Goal: Task Accomplishment & Management: Manage account settings

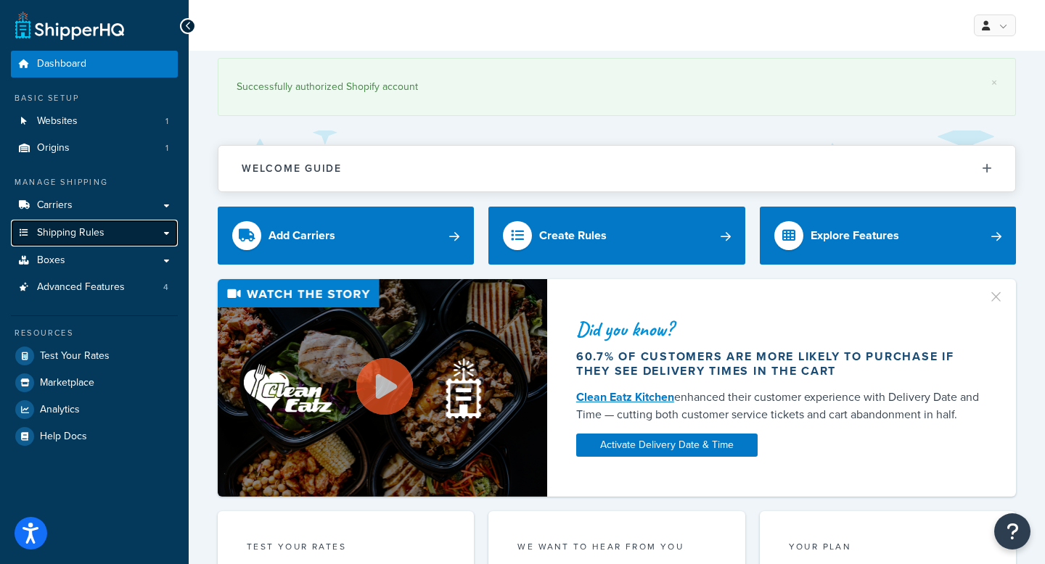
click at [48, 228] on span "Shipping Rules" at bounding box center [70, 233] width 67 height 12
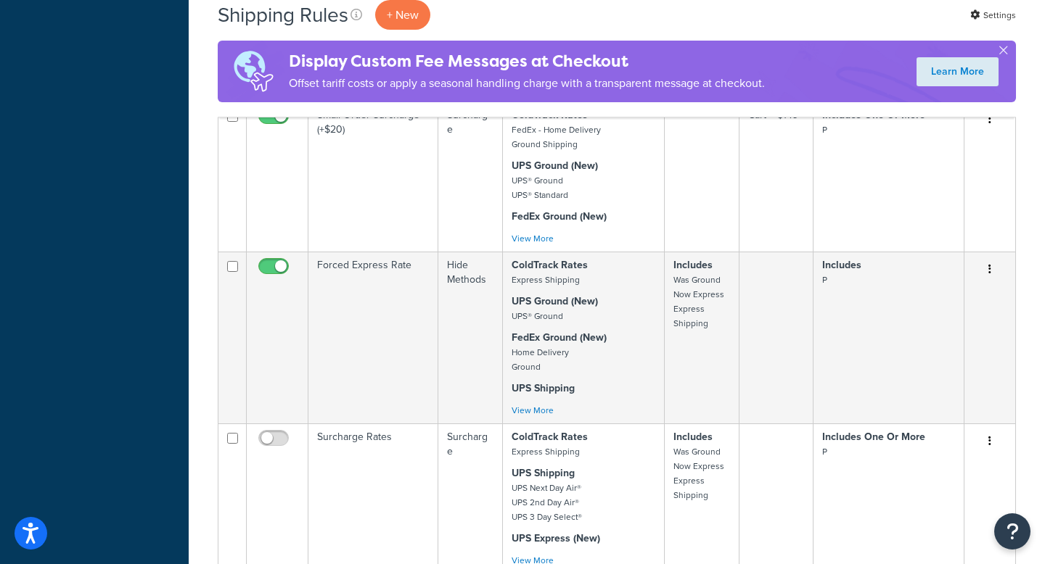
scroll to position [1077, 0]
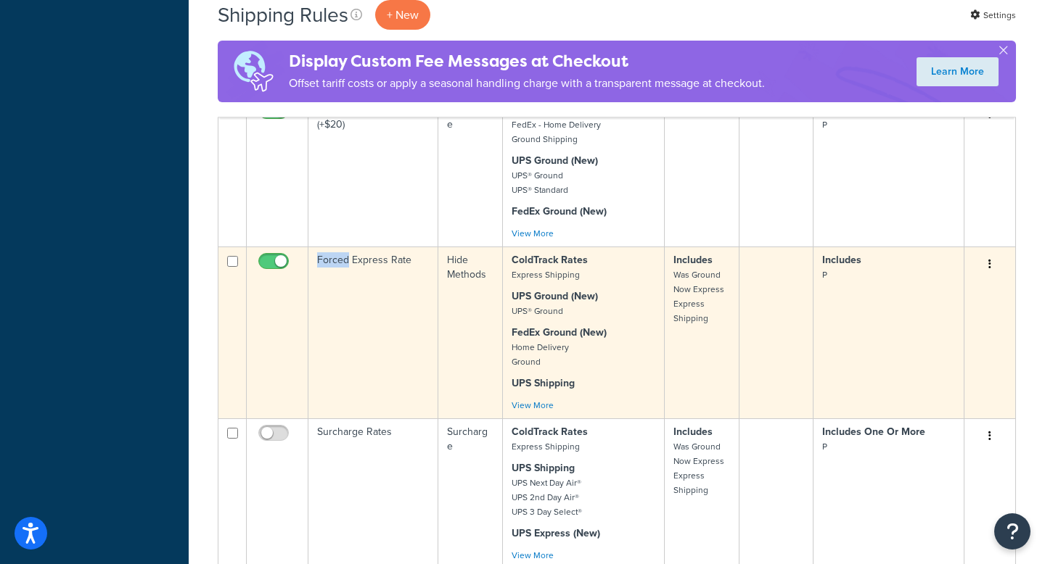
click at [334, 270] on td "Forced Express Rate" at bounding box center [373, 333] width 130 height 172
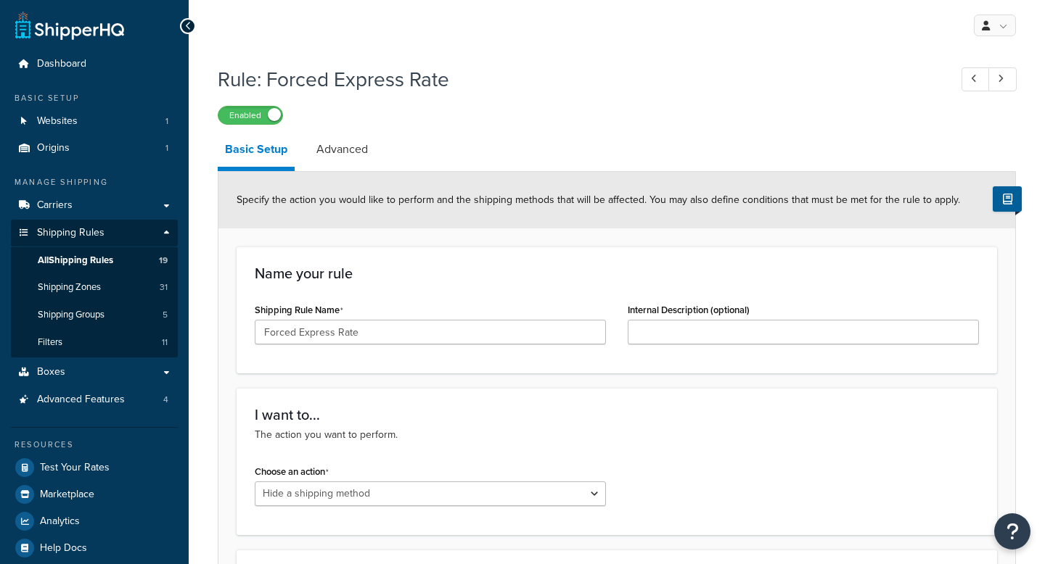
select select "HIDE"
click at [62, 260] on span "All Shipping Rules" at bounding box center [75, 261] width 75 height 12
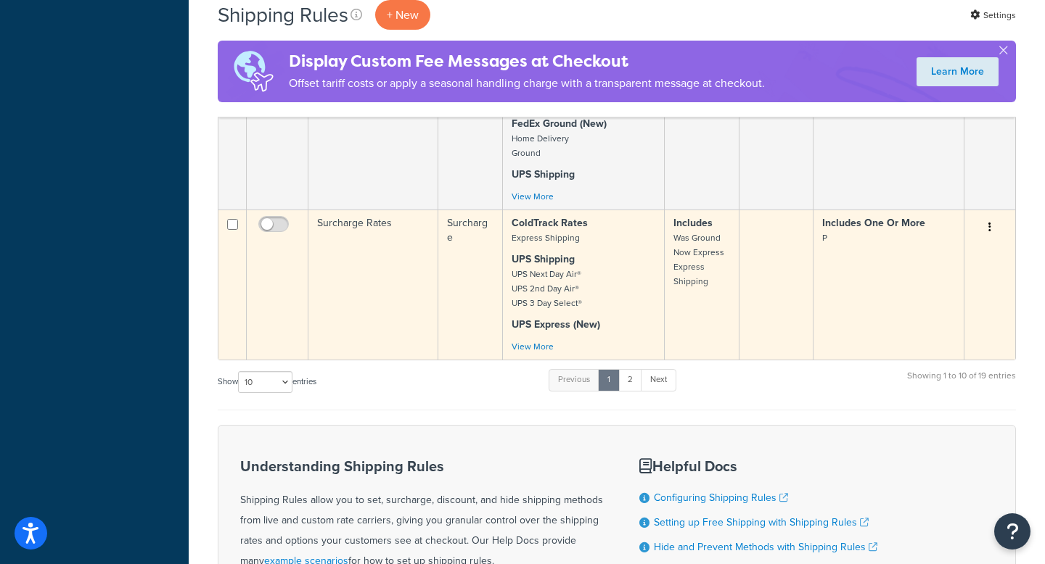
scroll to position [1346, 0]
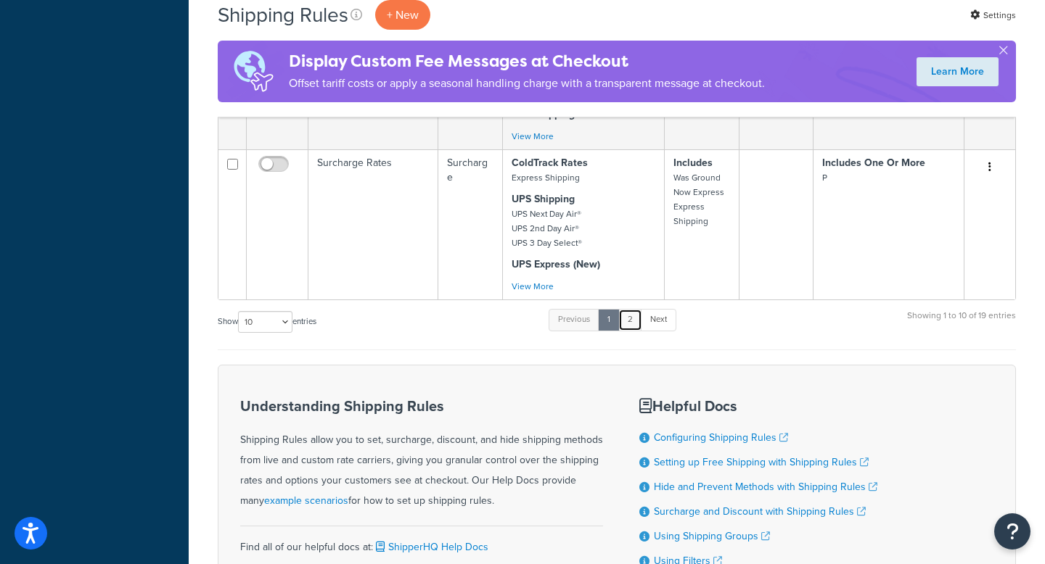
click at [630, 329] on link "2" at bounding box center [630, 320] width 24 height 22
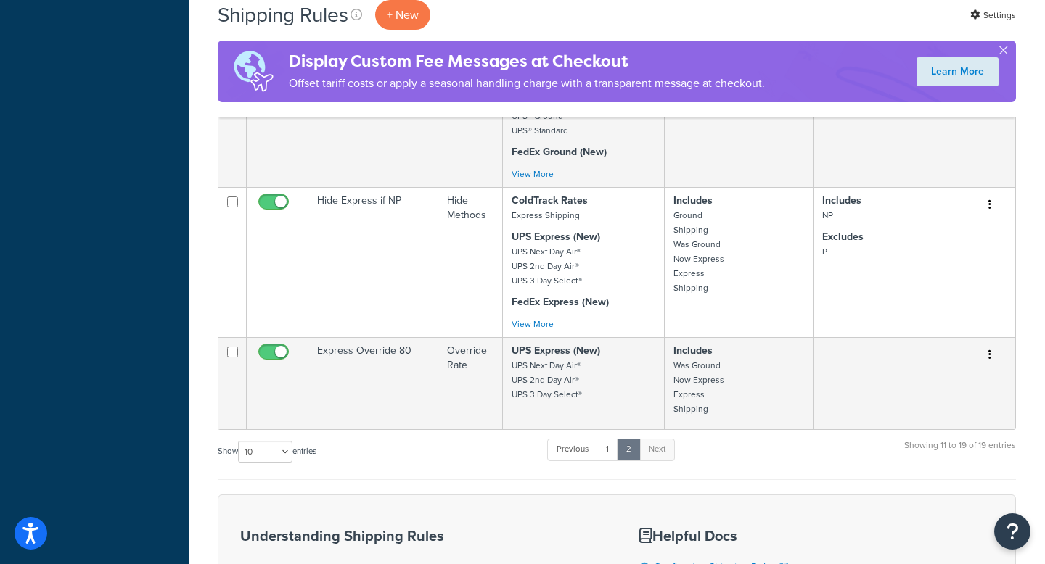
scroll to position [1111, 0]
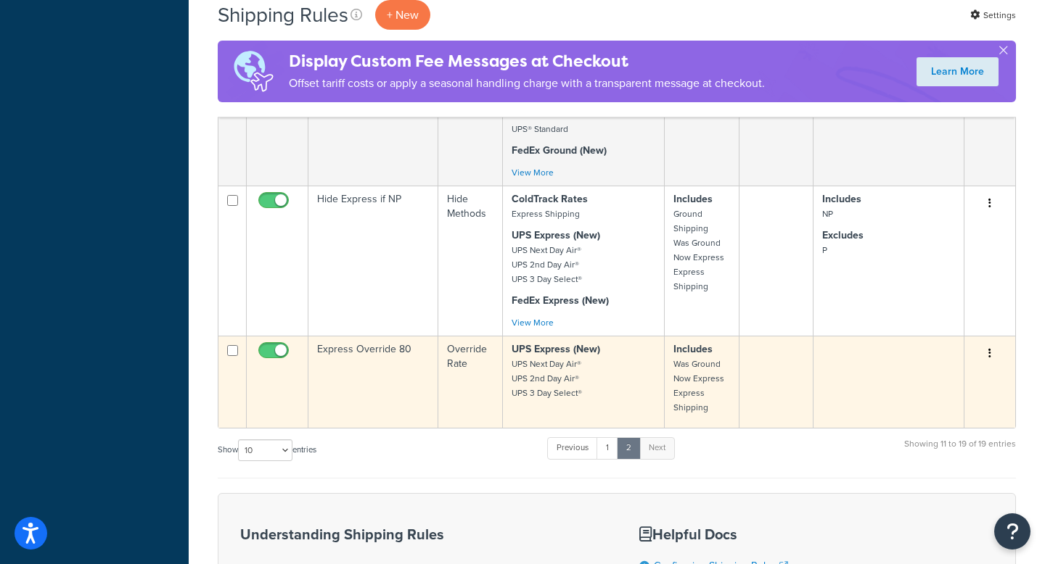
click at [358, 361] on td "Express Override 80" at bounding box center [373, 382] width 130 height 92
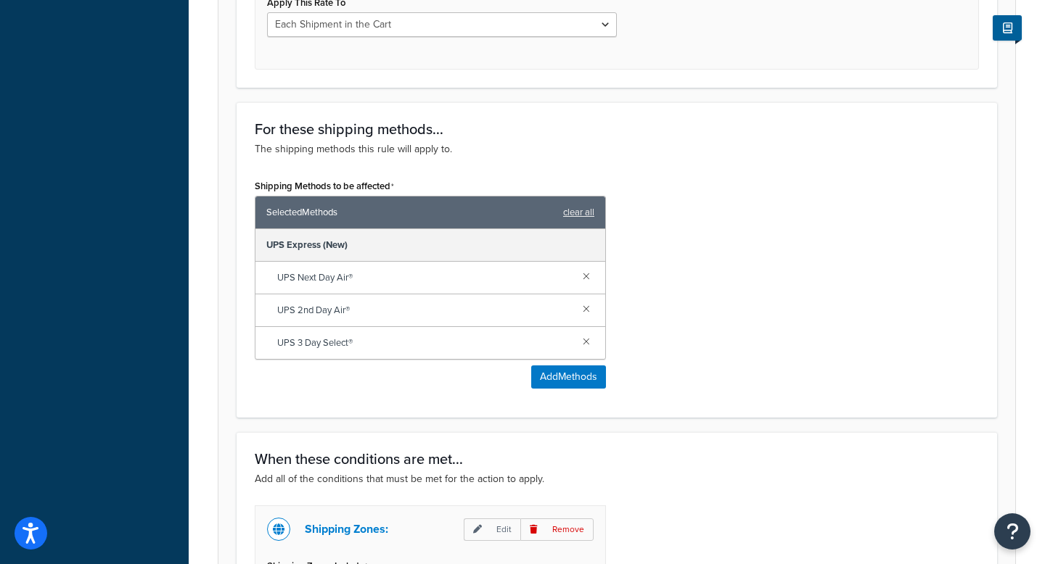
scroll to position [679, 0]
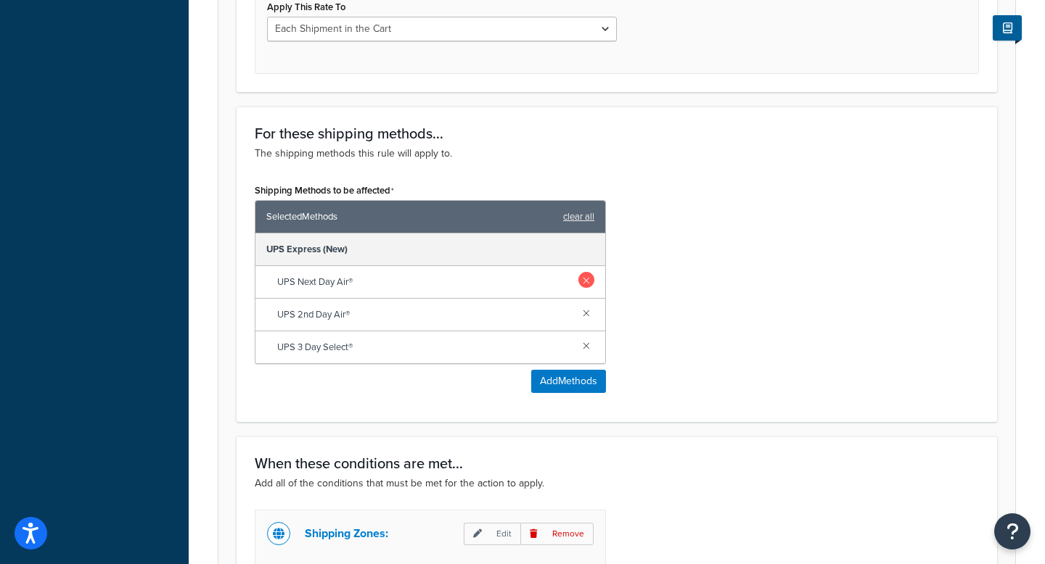
click at [587, 280] on link at bounding box center [586, 280] width 16 height 16
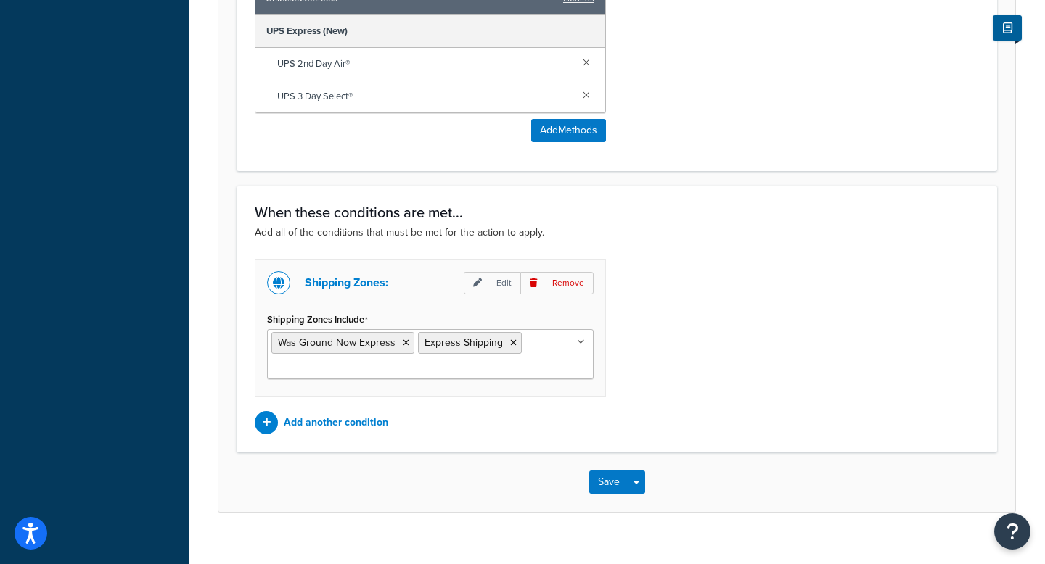
scroll to position [919, 0]
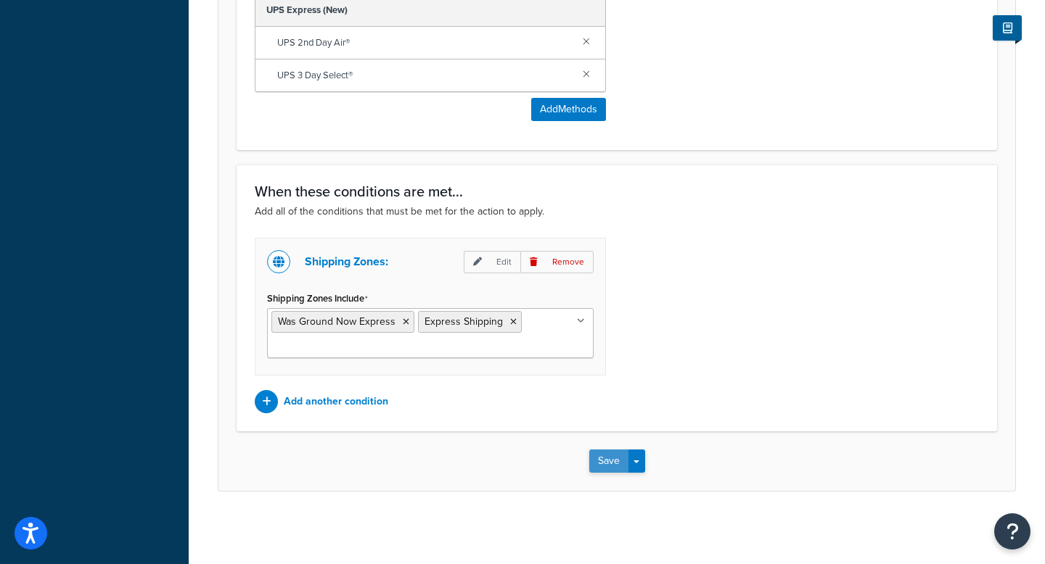
click at [611, 458] on button "Save" at bounding box center [608, 461] width 39 height 23
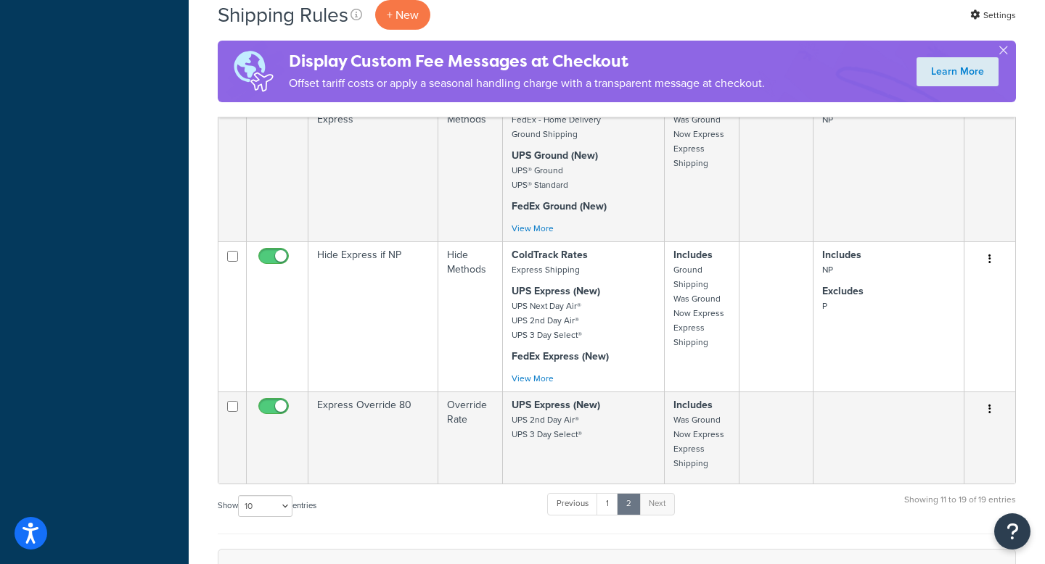
scroll to position [1470, 0]
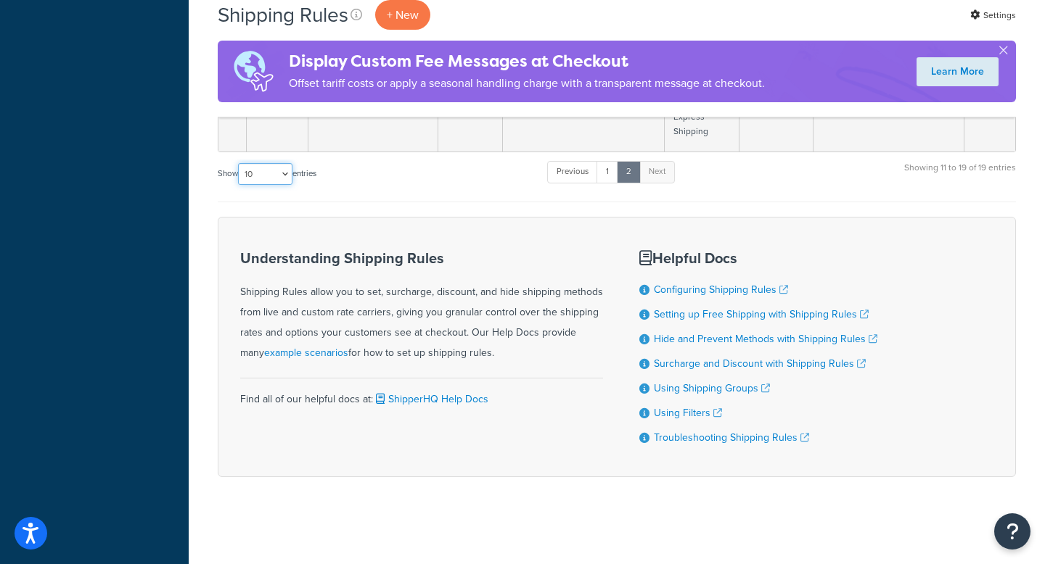
click at [282, 179] on select "10 15 25 50 100 1000" at bounding box center [265, 174] width 54 height 22
select select "50"
click at [239, 164] on select "10 15 25 50 100 1000" at bounding box center [265, 174] width 54 height 22
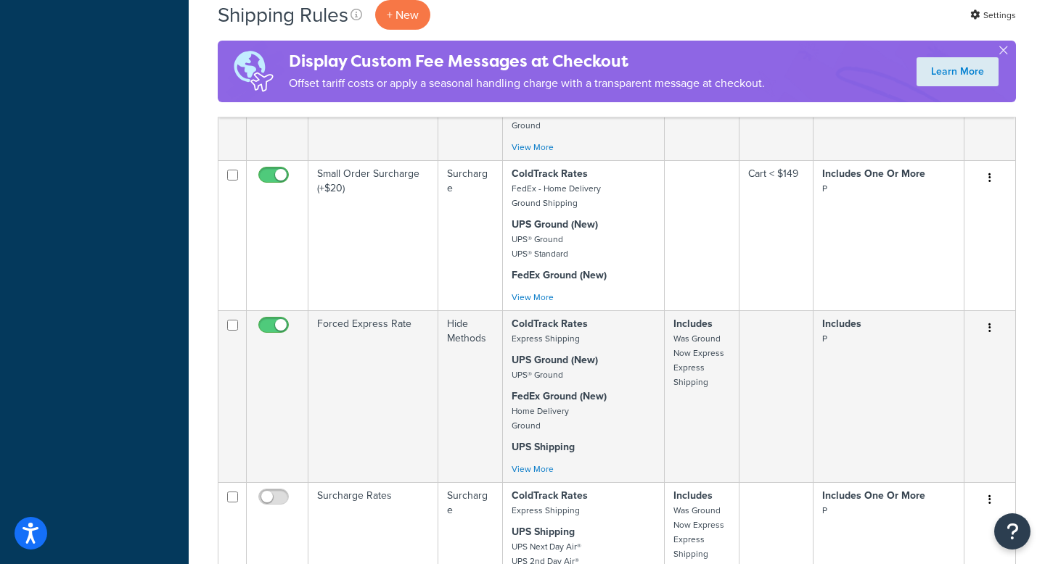
scroll to position [1090, 0]
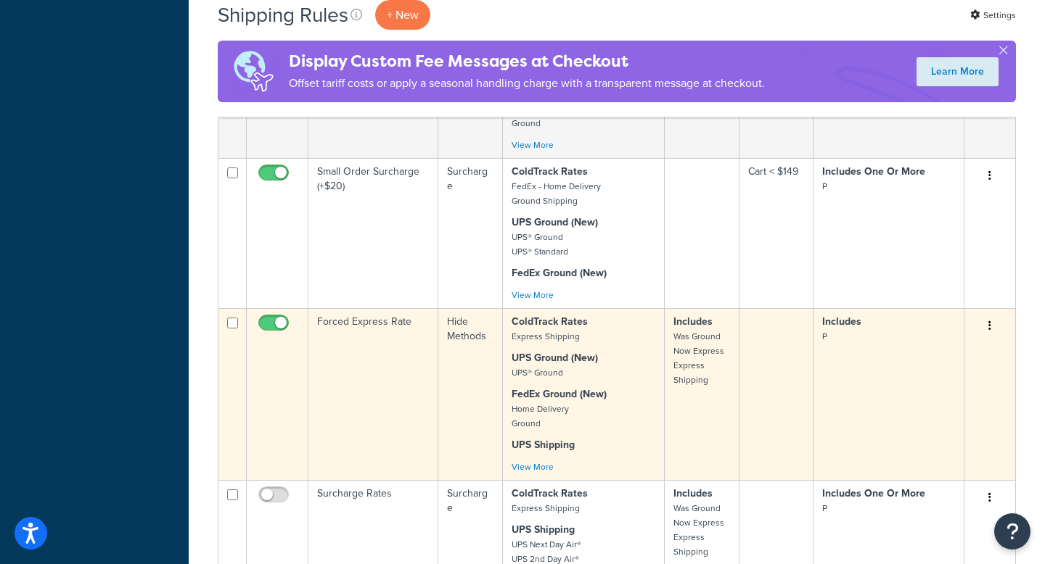
click at [329, 331] on td "Forced Express Rate" at bounding box center [373, 394] width 130 height 172
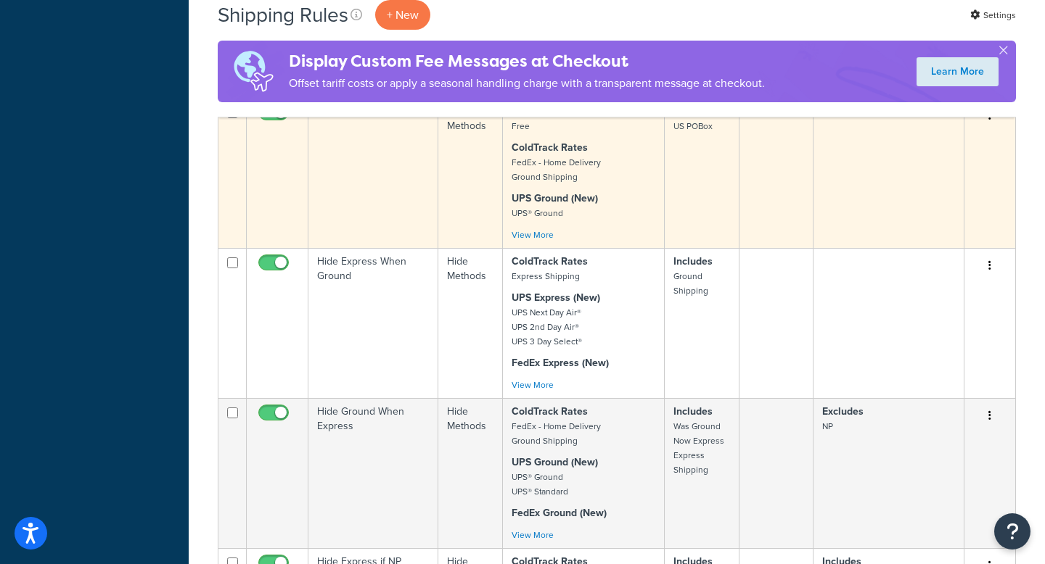
scroll to position [2212, 0]
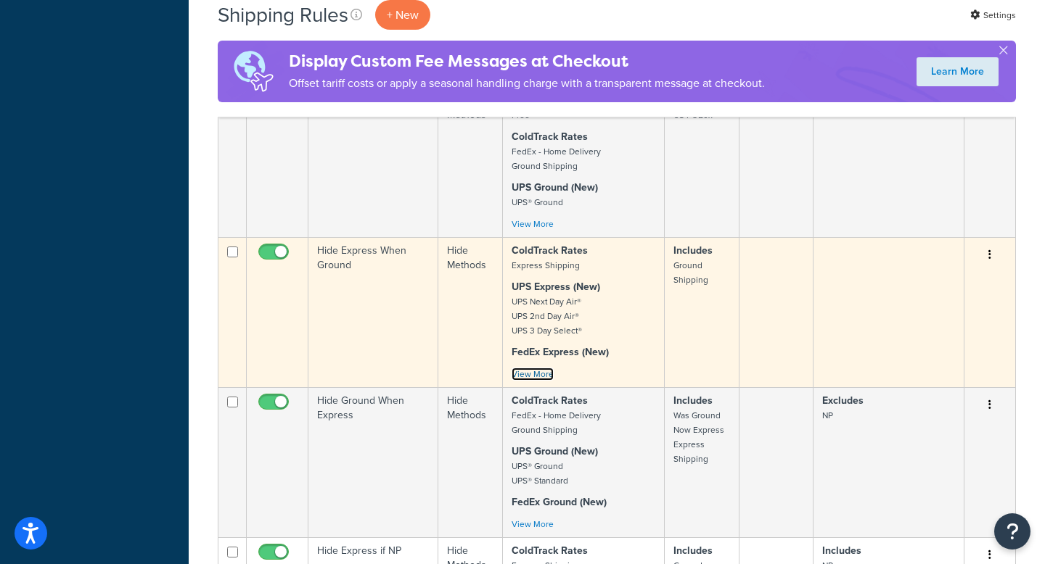
click at [544, 381] on link "View More" at bounding box center [532, 374] width 42 height 13
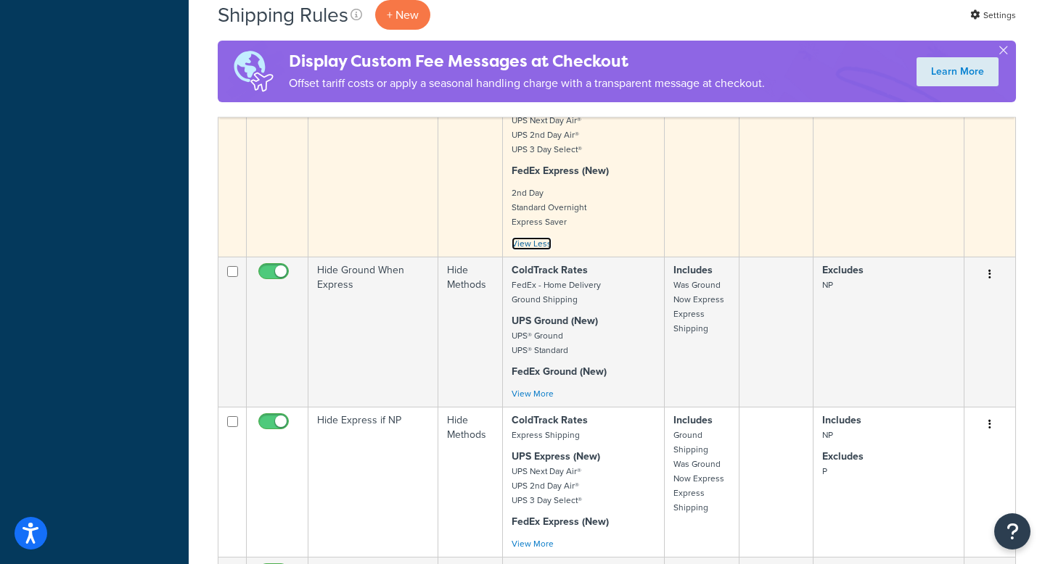
scroll to position [2399, 0]
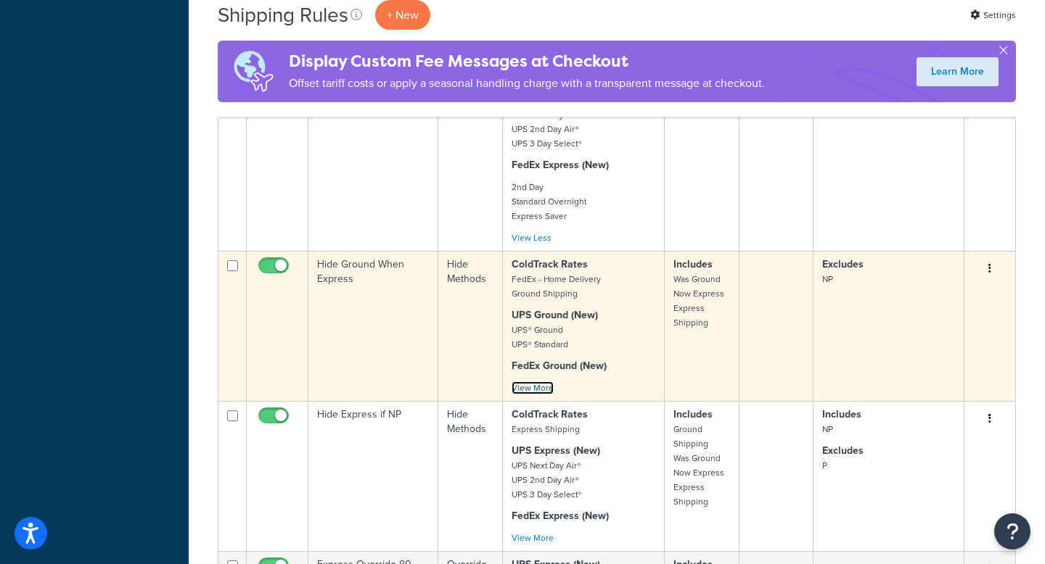
click at [546, 395] on link "View More" at bounding box center [532, 388] width 42 height 13
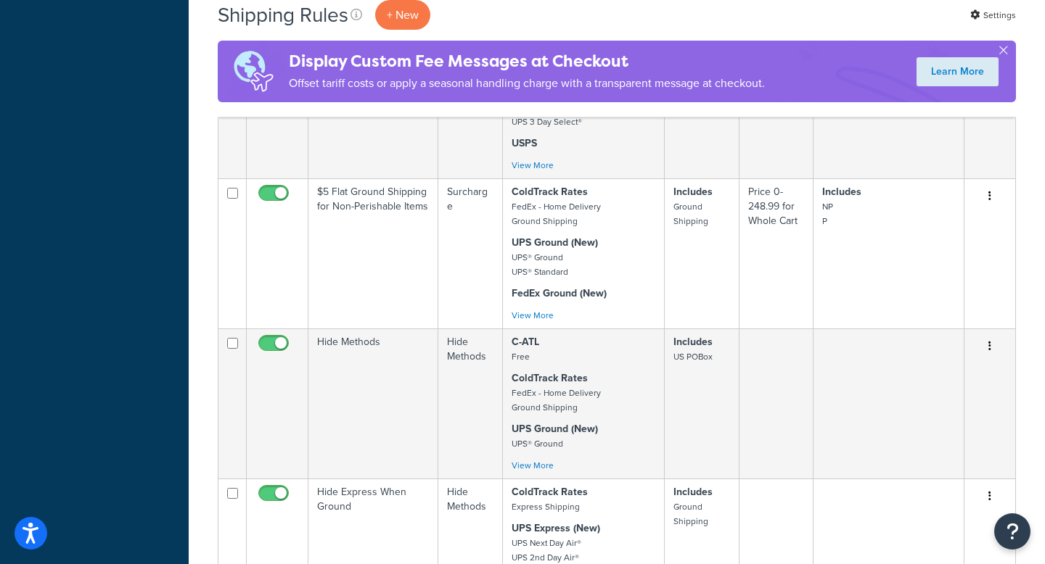
scroll to position [1970, 0]
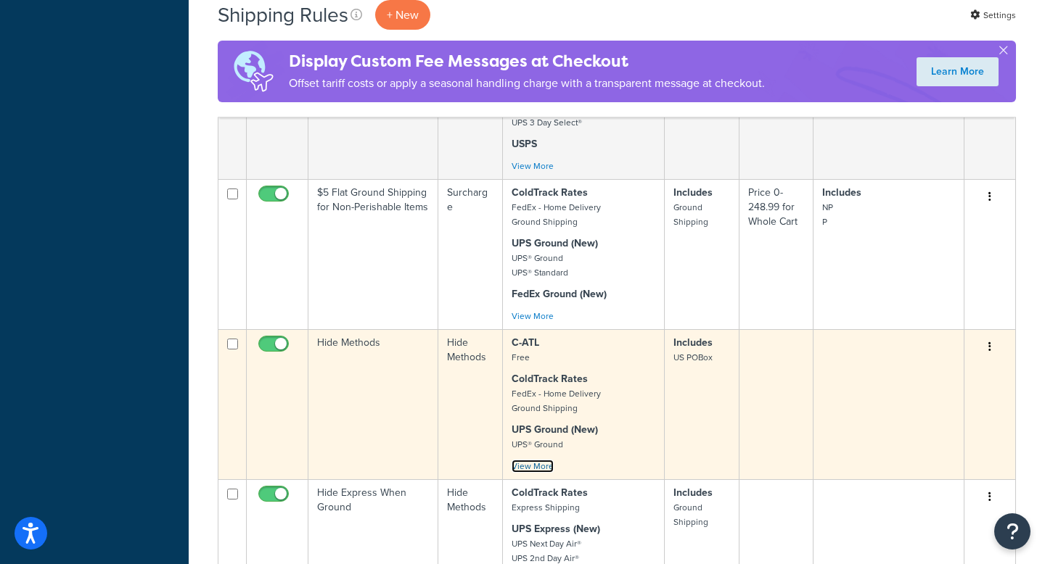
click at [527, 473] on link "View More" at bounding box center [532, 466] width 42 height 13
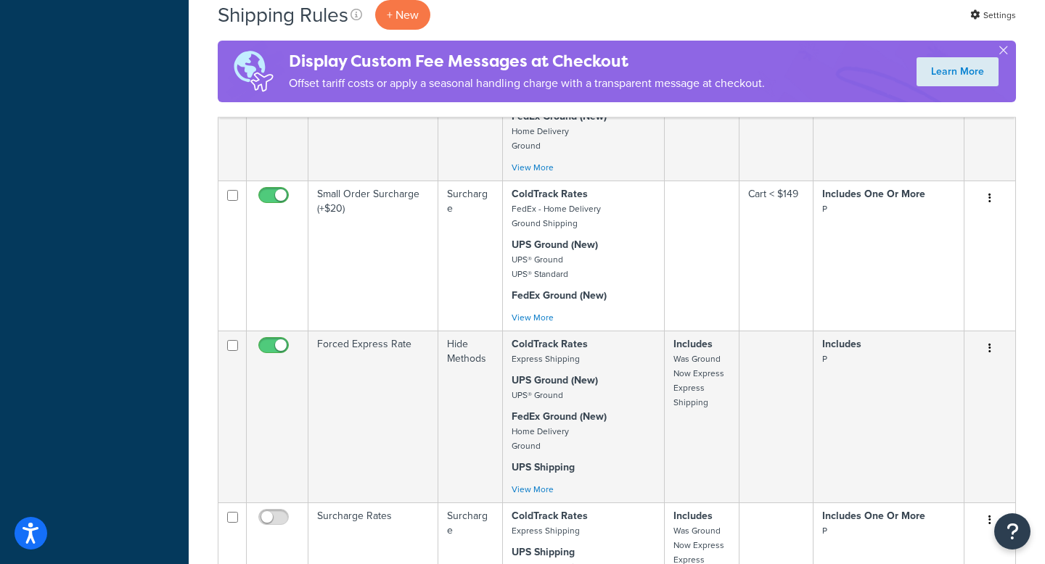
scroll to position [1069, 0]
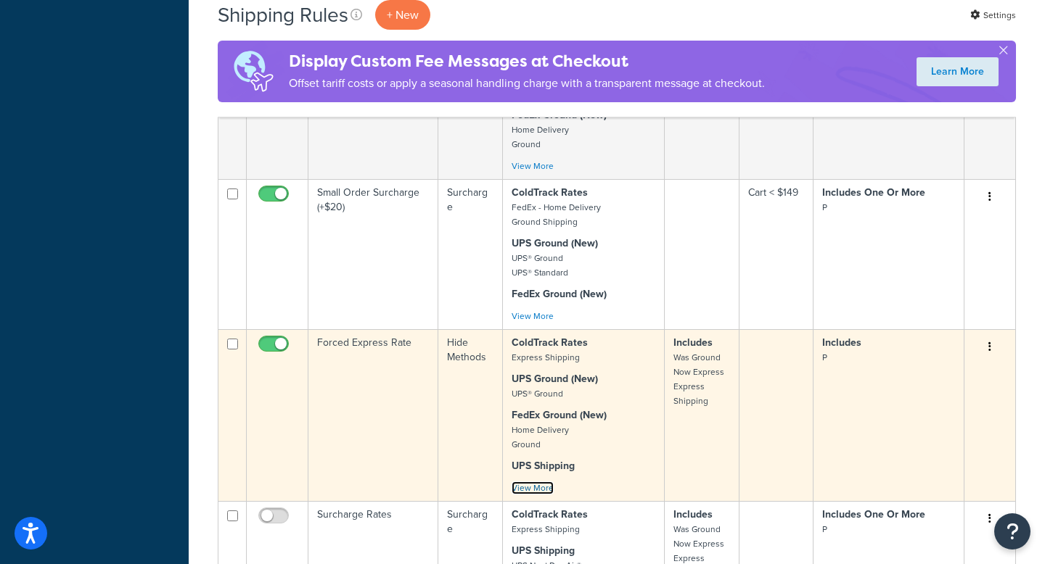
click at [535, 495] on link "View More" at bounding box center [532, 488] width 42 height 13
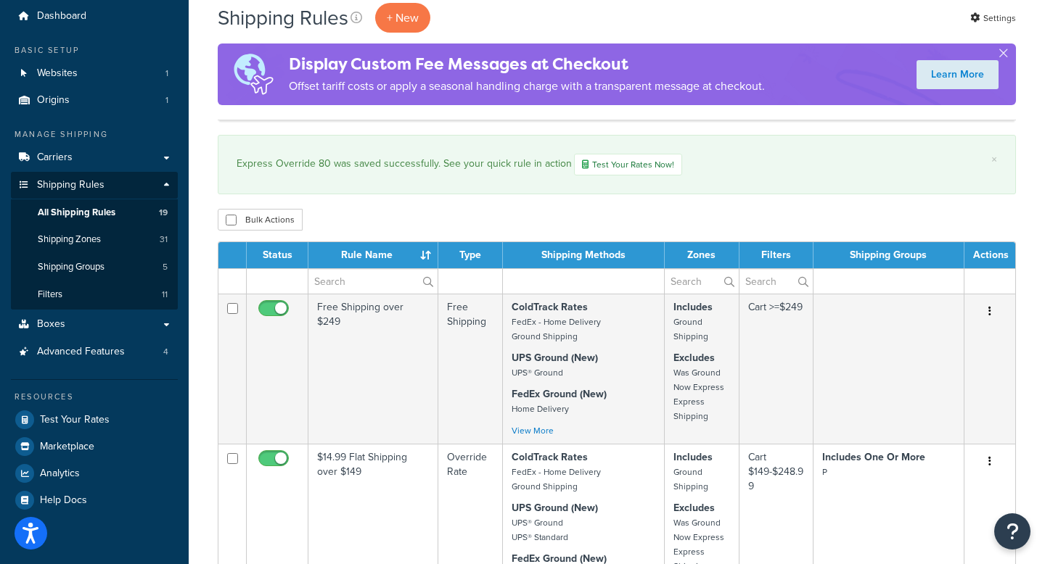
scroll to position [0, 0]
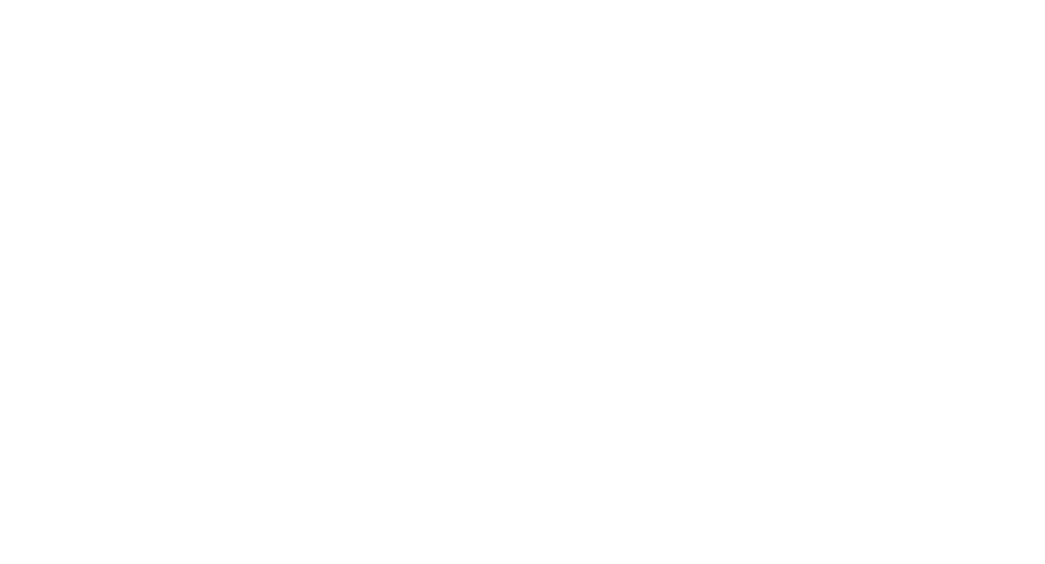
select select "HIDE"
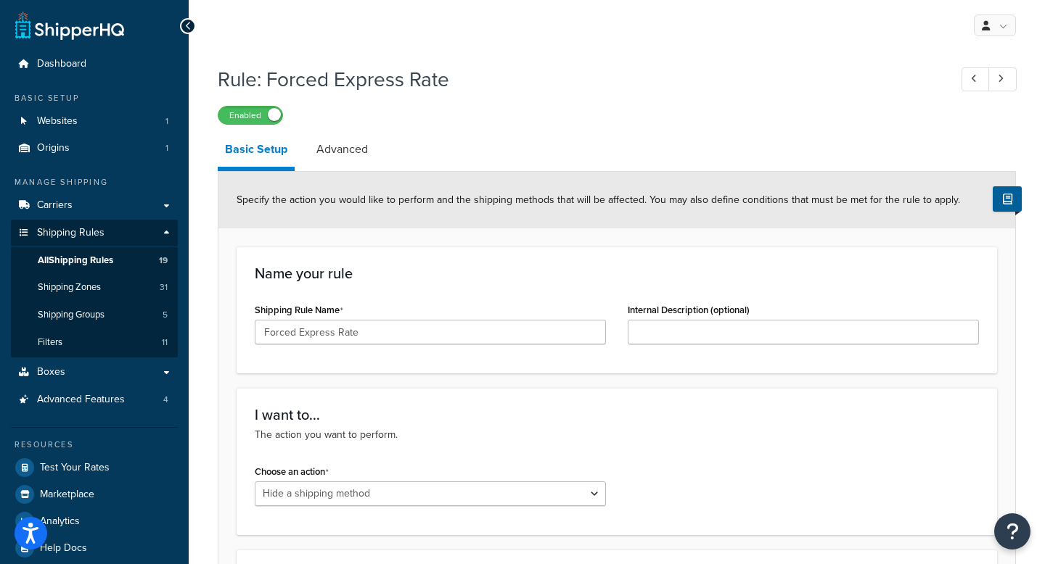
click at [184, 30] on div at bounding box center [188, 26] width 16 height 16
click at [188, 29] on icon at bounding box center [188, 26] width 7 height 10
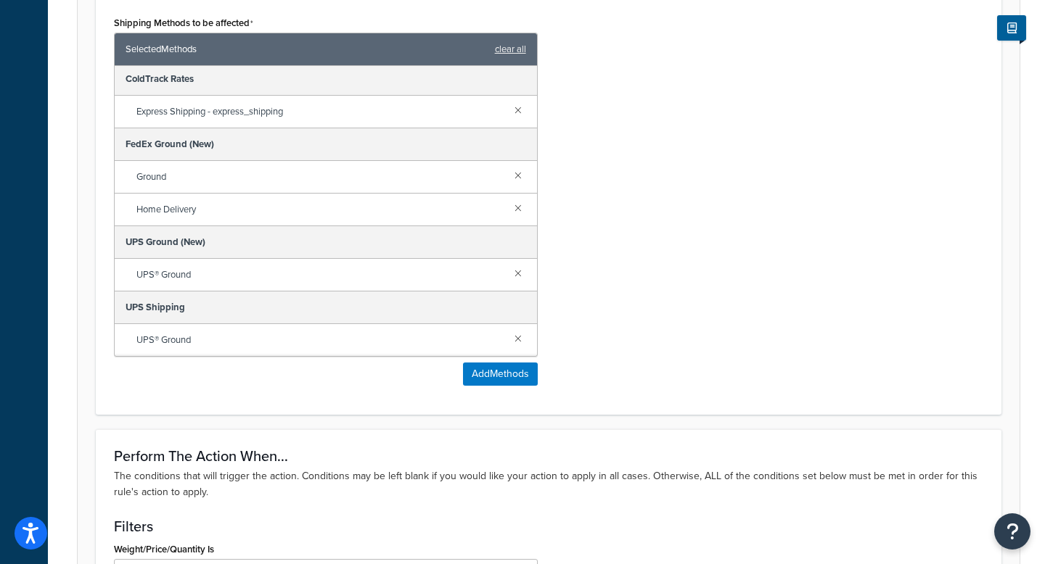
scroll to position [649, 0]
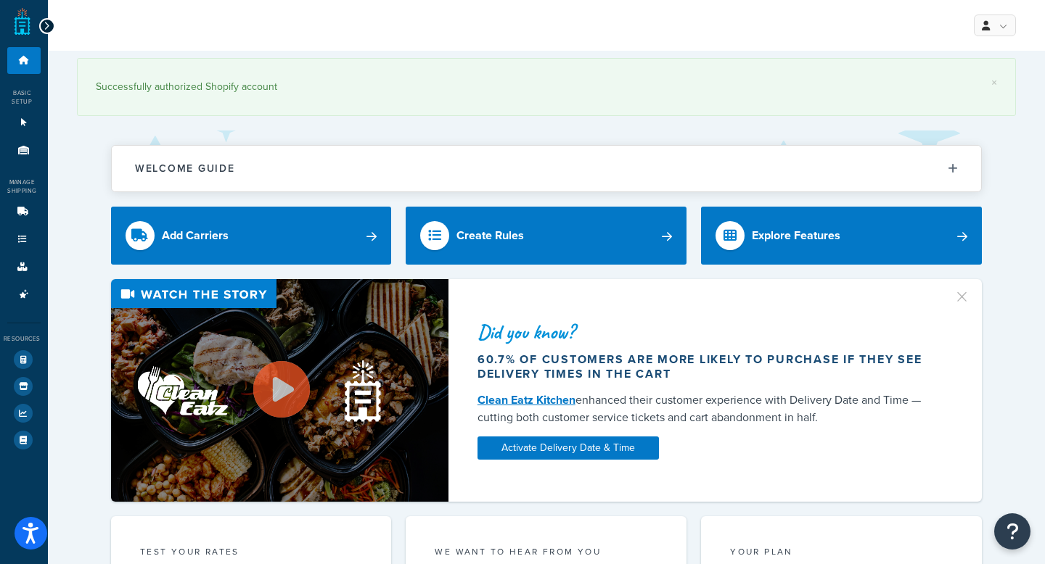
click at [47, 26] on icon at bounding box center [47, 26] width 7 height 10
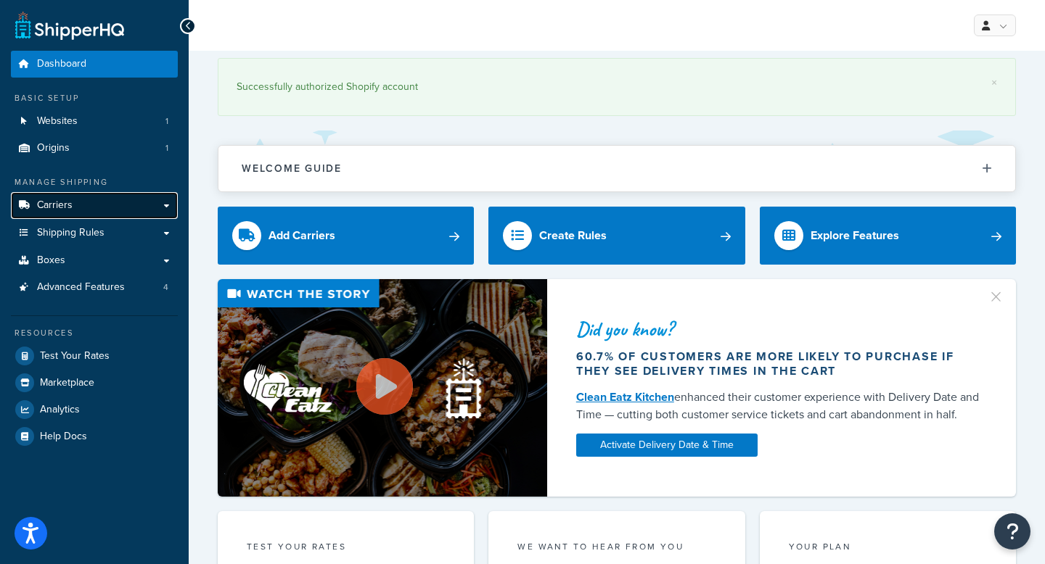
click at [51, 207] on span "Carriers" at bounding box center [55, 205] width 36 height 12
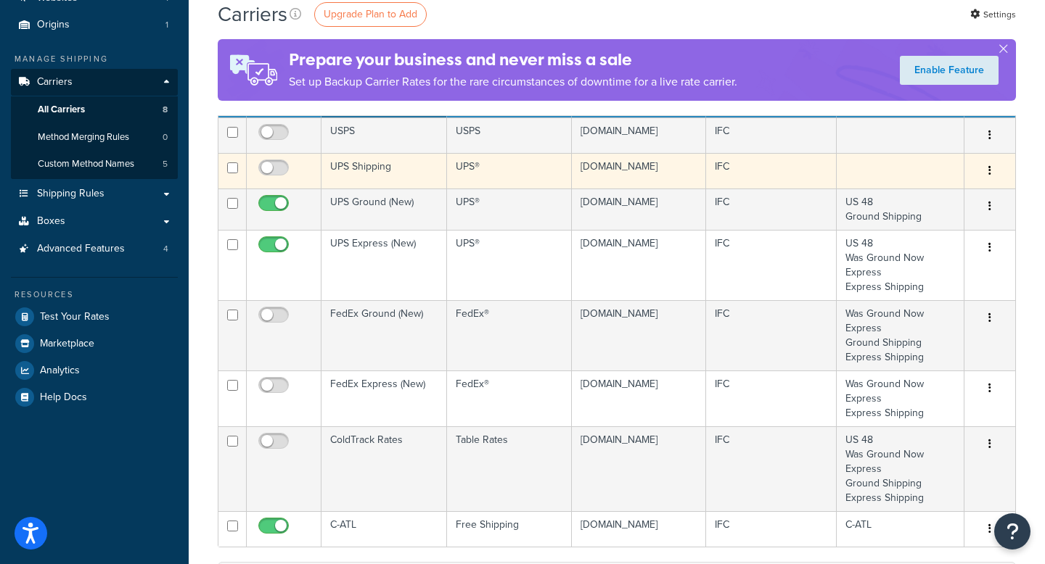
scroll to position [107, 0]
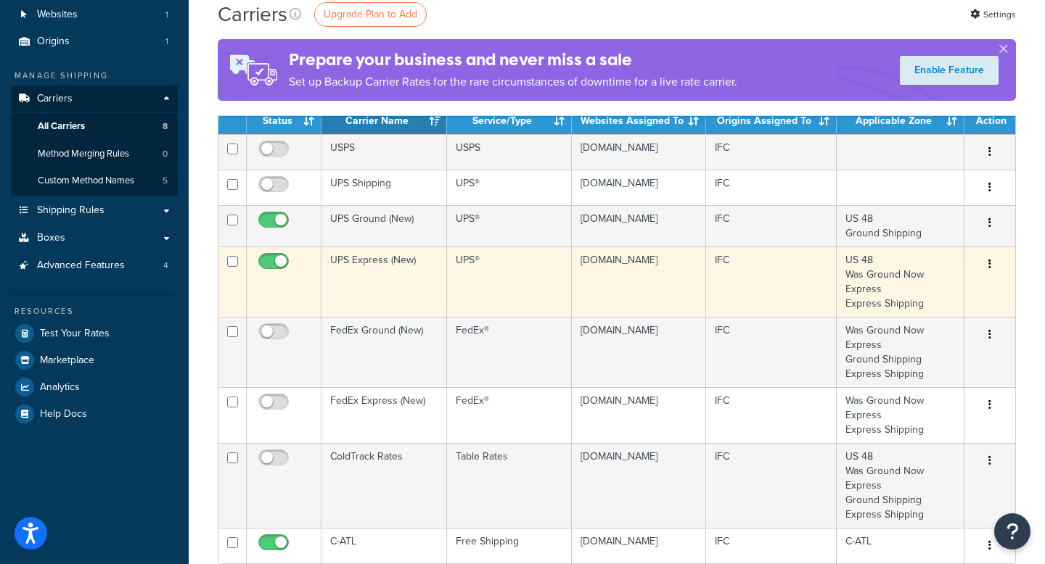
click at [303, 308] on td at bounding box center [284, 282] width 75 height 70
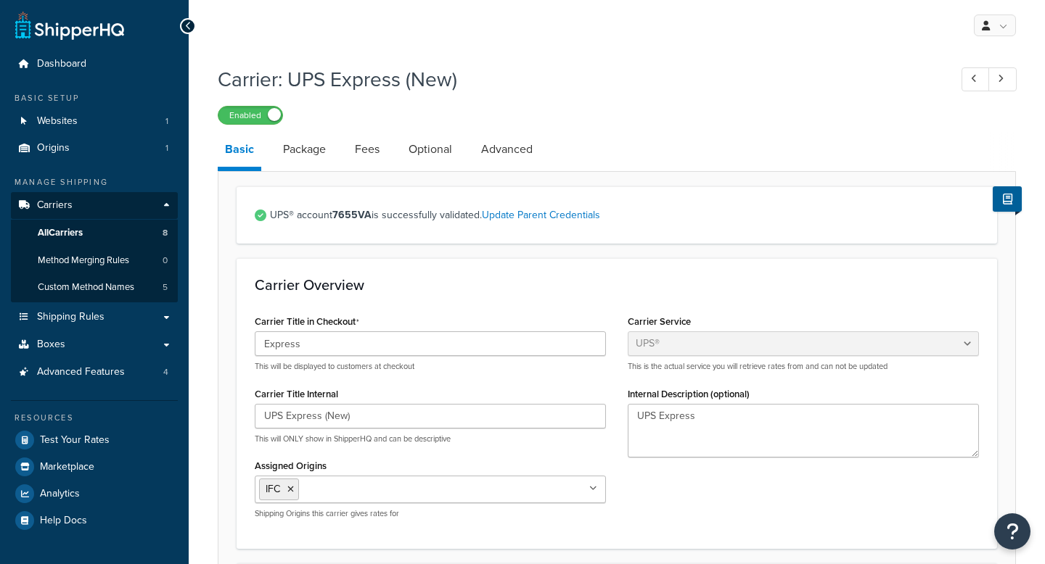
select select "ups"
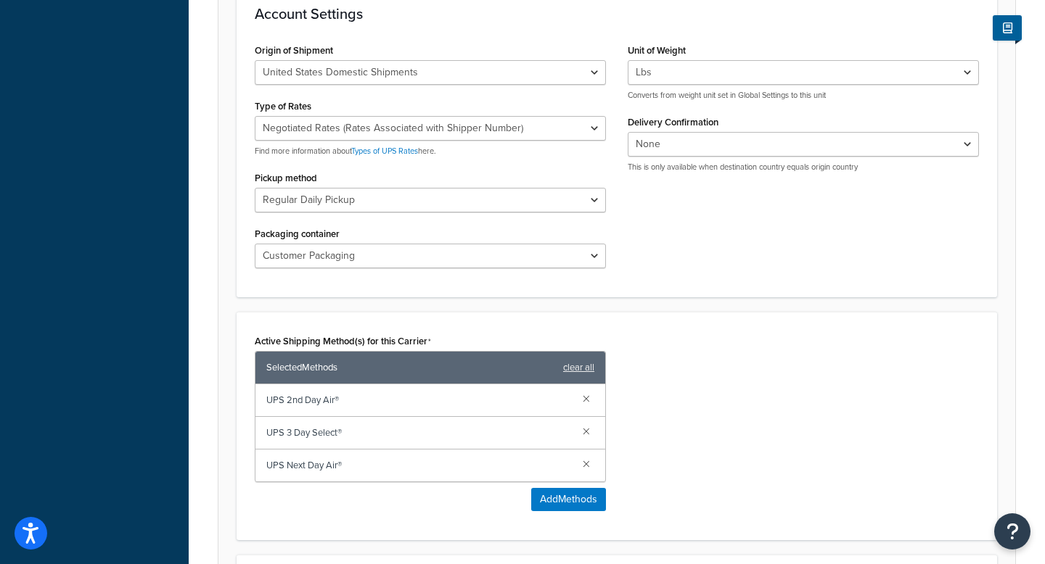
scroll to position [577, 0]
click at [583, 458] on link at bounding box center [586, 463] width 16 height 16
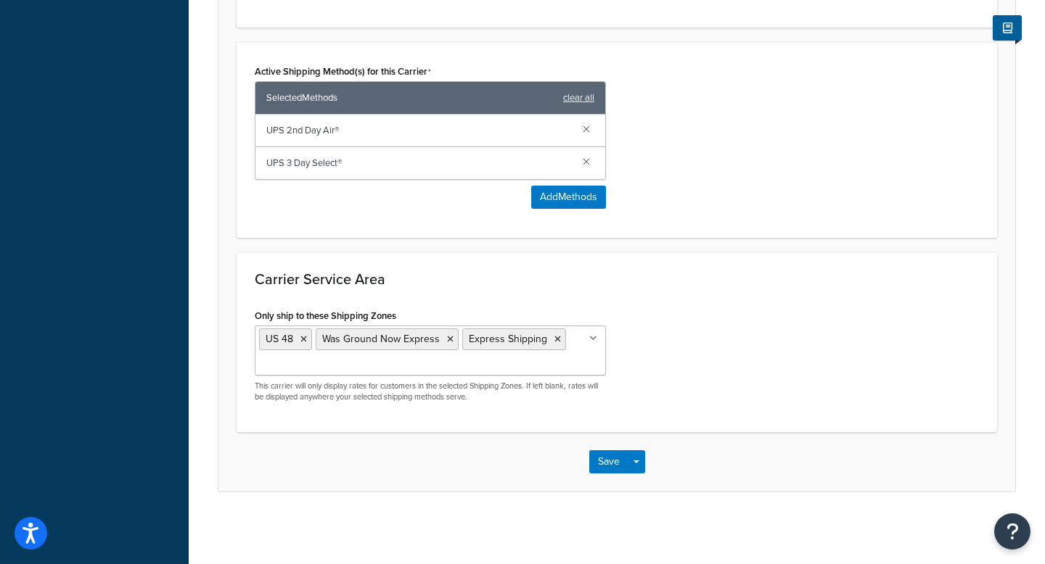
scroll to position [847, 0]
click at [607, 461] on button "Save" at bounding box center [608, 461] width 39 height 23
